Goal: Information Seeking & Learning: Learn about a topic

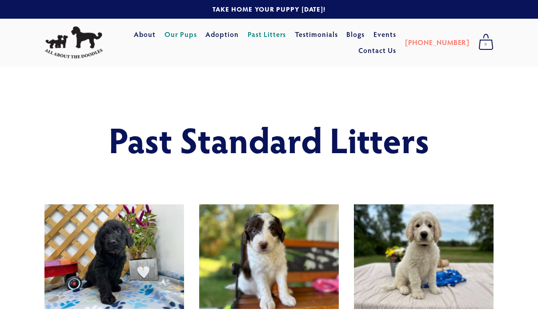
click at [197, 34] on link "Our Pups" at bounding box center [181, 35] width 32 height 16
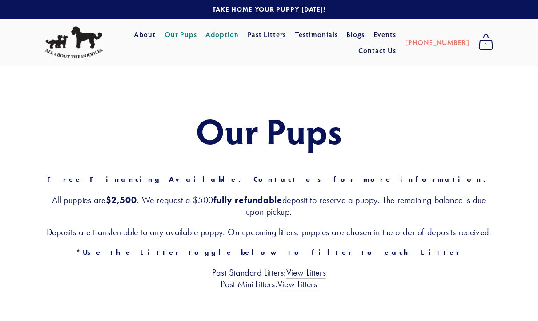
click at [239, 34] on link "Adoption" at bounding box center [222, 35] width 33 height 16
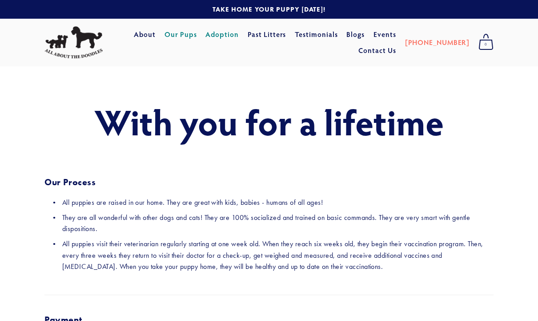
click at [197, 36] on link "Our Pups" at bounding box center [181, 35] width 32 height 16
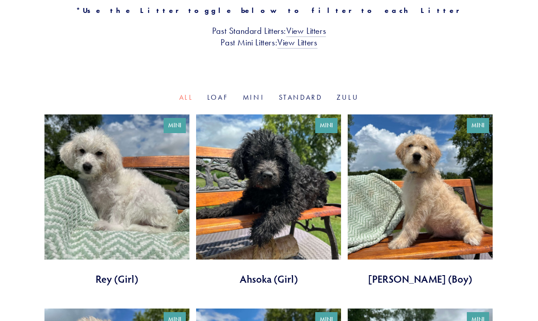
scroll to position [245, 0]
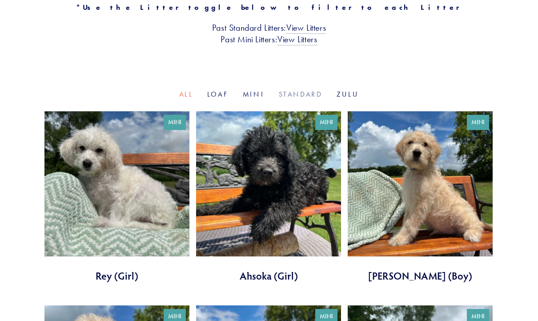
click at [311, 98] on link "Standard" at bounding box center [301, 94] width 44 height 8
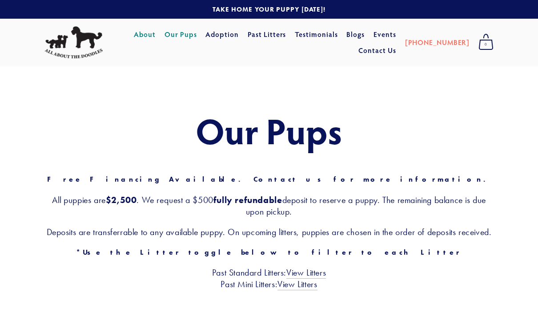
click at [156, 34] on link "About" at bounding box center [145, 35] width 22 height 16
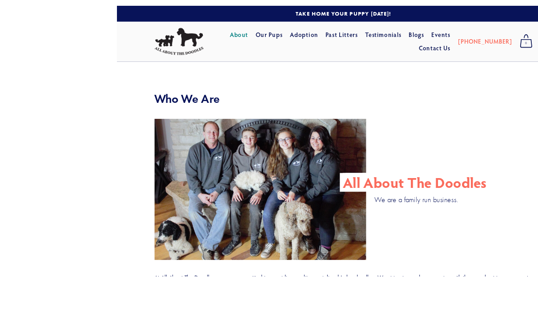
scroll to position [18, 0]
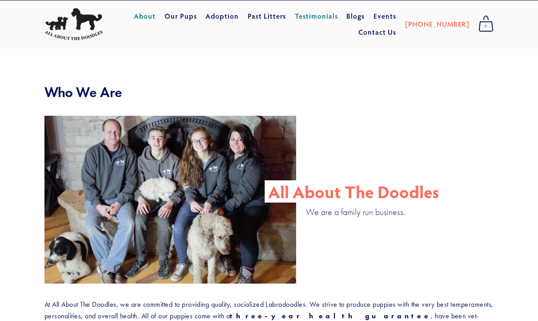
click at [338, 16] on link "Testimonials" at bounding box center [316, 16] width 43 height 16
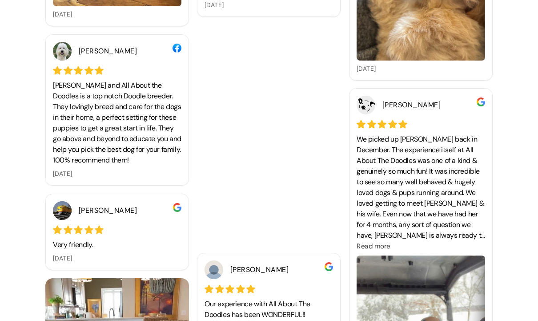
scroll to position [1946, 0]
